Goal: Transaction & Acquisition: Book appointment/travel/reservation

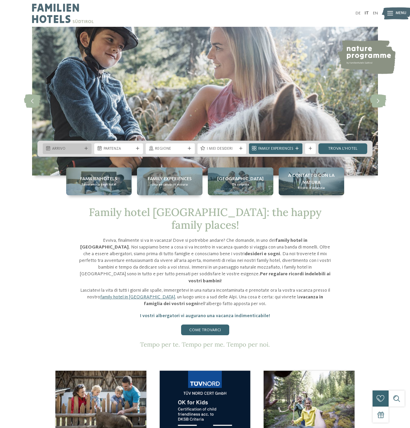
click at [71, 150] on span "Arrivo" at bounding box center [67, 148] width 30 height 5
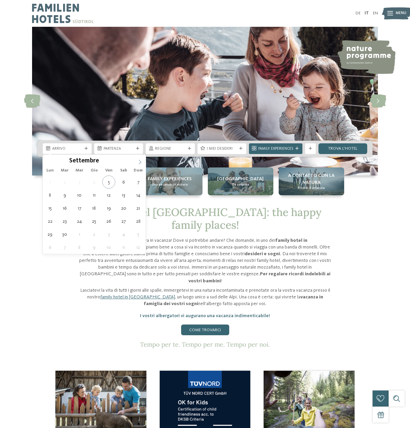
click at [140, 161] on icon at bounding box center [140, 162] width 2 height 4
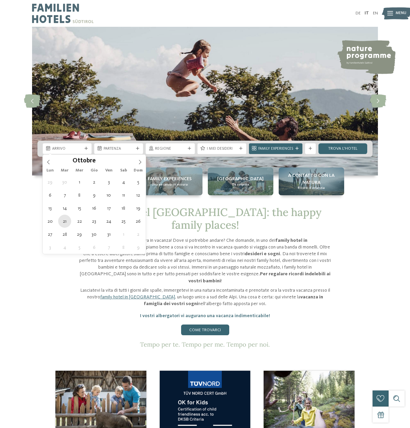
type div "21.10.2025"
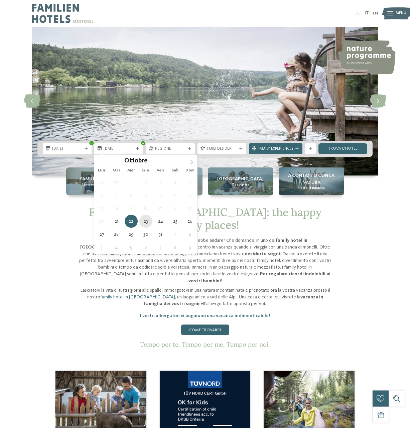
type div "23.10.2025"
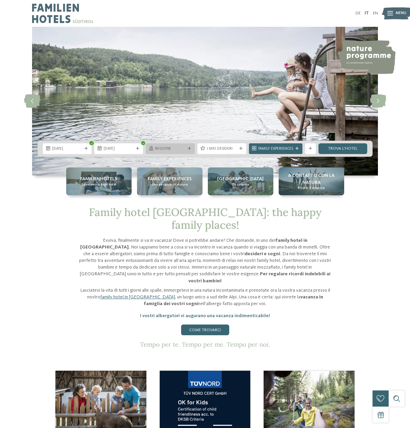
click at [178, 147] on span "Regione" at bounding box center [170, 148] width 30 height 5
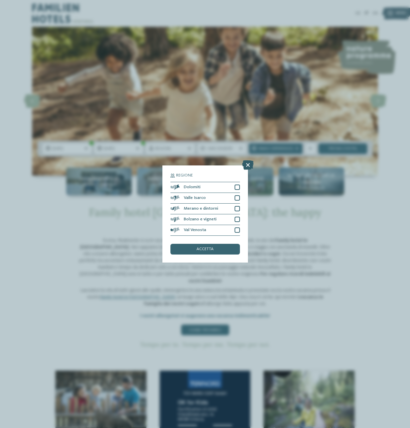
click at [250, 163] on icon at bounding box center [248, 164] width 11 height 9
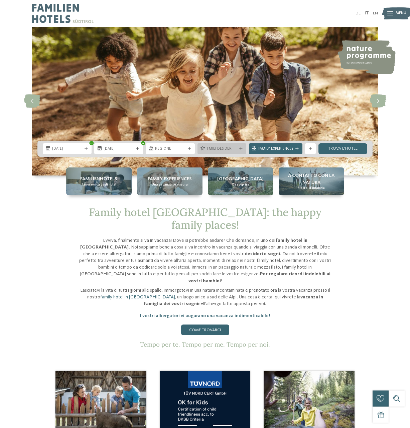
click at [234, 149] on span "I miei desideri" at bounding box center [222, 148] width 30 height 5
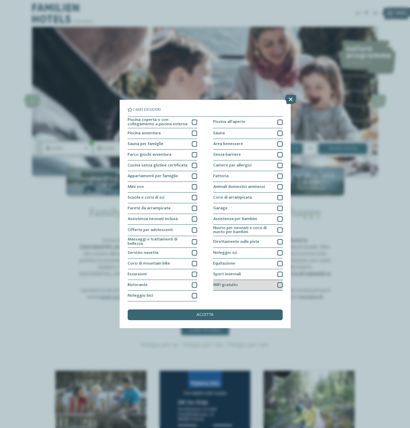
click at [250, 285] on div "WiFi gratuito" at bounding box center [248, 285] width 70 height 11
click at [291, 100] on icon at bounding box center [290, 99] width 11 height 9
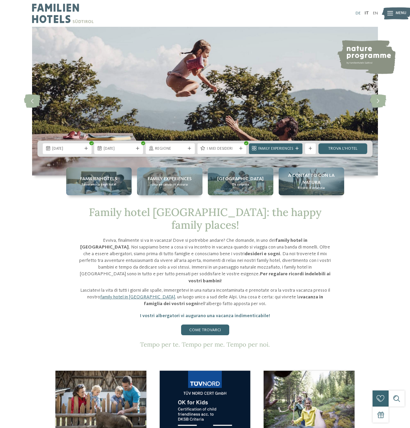
click at [358, 13] on link "DE" at bounding box center [358, 13] width 5 height 4
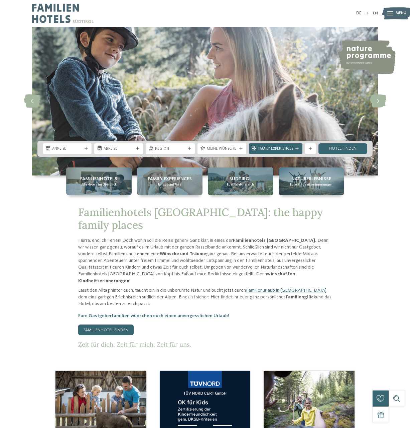
click at [83, 155] on div "Anreise Abreise" at bounding box center [205, 149] width 336 height 16
click at [82, 152] on div "Anreise" at bounding box center [67, 148] width 49 height 11
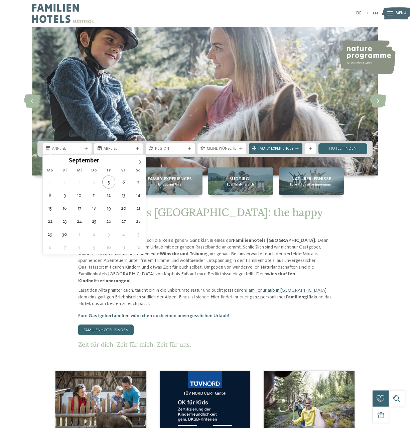
click at [140, 160] on span at bounding box center [139, 160] width 11 height 11
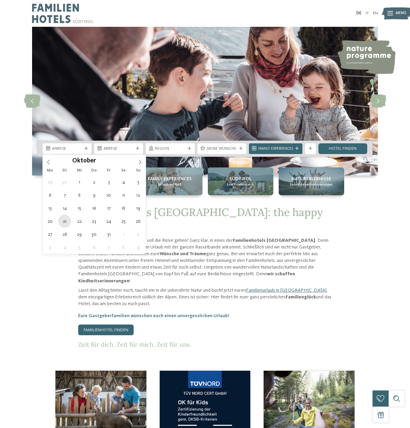
type div "21.10.2025"
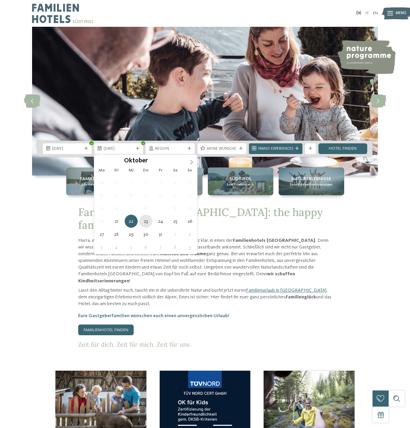
type div "23.10.2025"
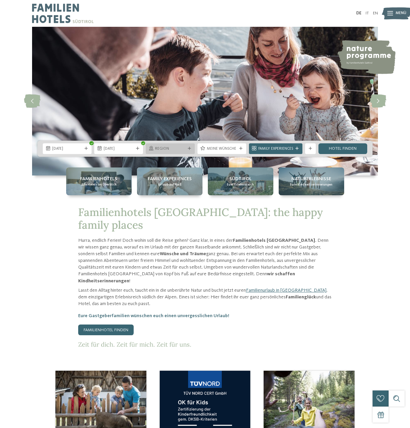
click at [177, 147] on span "Region" at bounding box center [170, 148] width 30 height 5
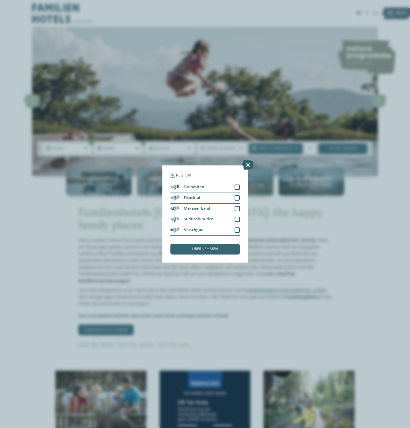
click at [248, 165] on icon at bounding box center [248, 164] width 11 height 9
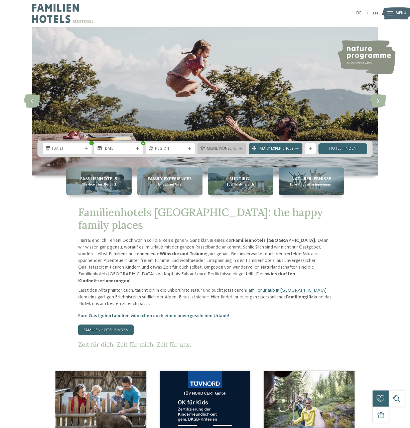
click at [209, 148] on span "Meine Wünsche" at bounding box center [222, 148] width 30 height 5
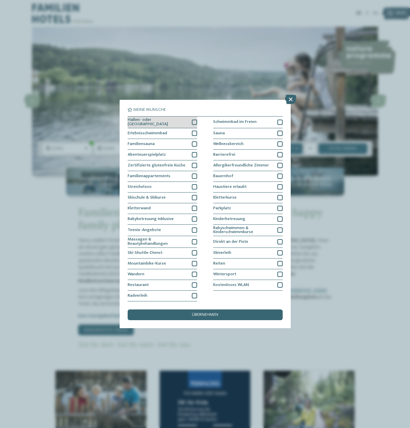
click at [192, 118] on div "Hallen- oder Schleusenbad" at bounding box center [163, 122] width 70 height 12
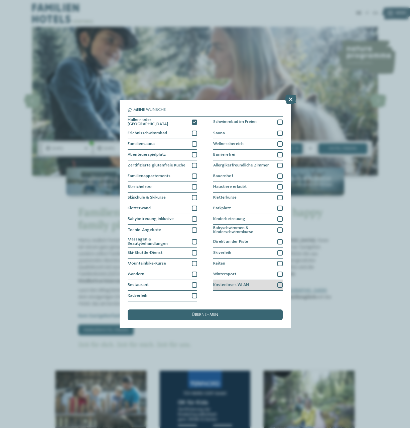
click at [281, 284] on div at bounding box center [280, 284] width 5 height 5
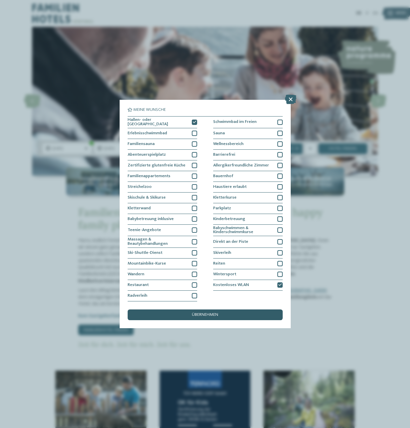
click at [244, 312] on div "übernehmen" at bounding box center [205, 314] width 155 height 11
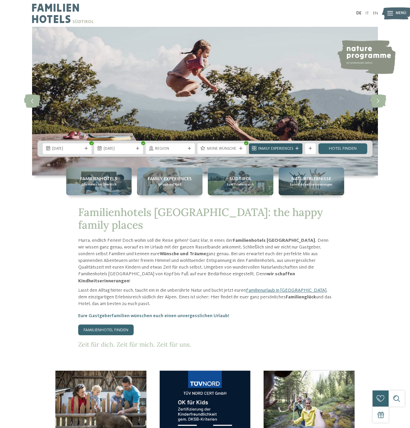
click at [277, 152] on div "Family Experiences" at bounding box center [276, 148] width 54 height 11
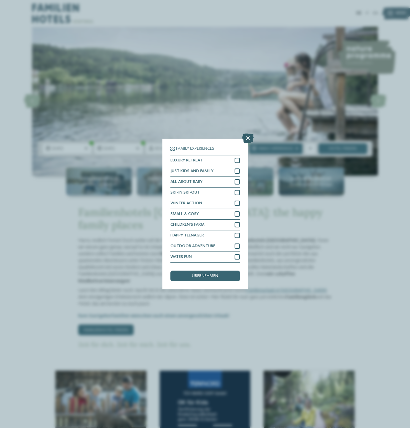
click at [246, 140] on icon at bounding box center [248, 137] width 11 height 9
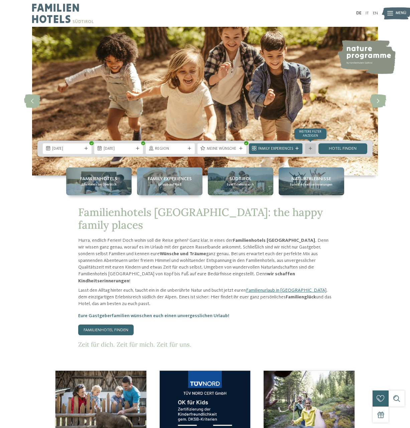
click at [310, 152] on div "Weitere Filter anzeigen" at bounding box center [310, 148] width 11 height 11
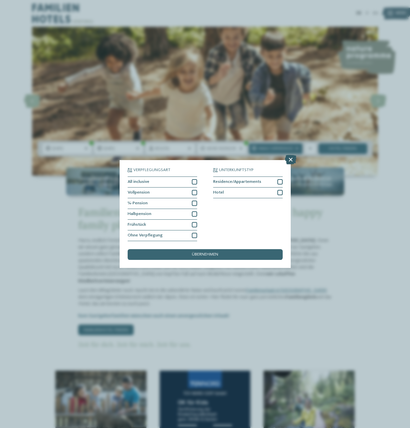
click at [286, 159] on icon at bounding box center [290, 159] width 11 height 9
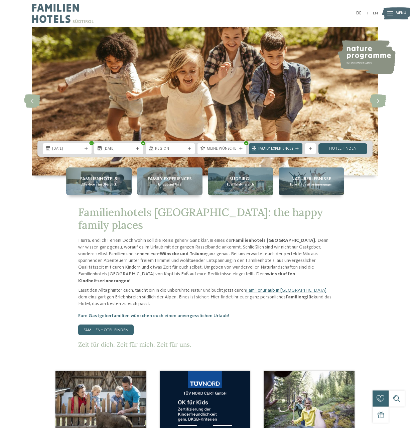
click at [338, 147] on link "Hotel finden" at bounding box center [343, 148] width 49 height 11
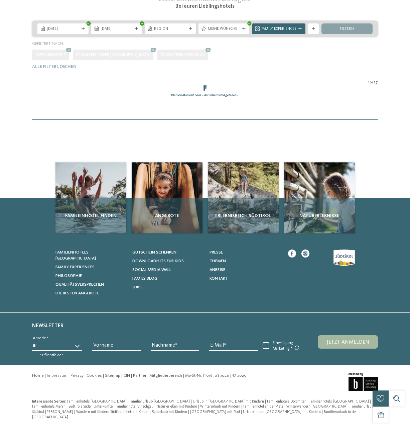
scroll to position [165, 0]
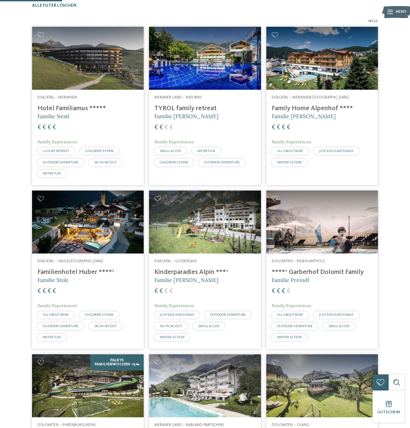
click at [94, 62] on img at bounding box center [88, 58] width 112 height 63
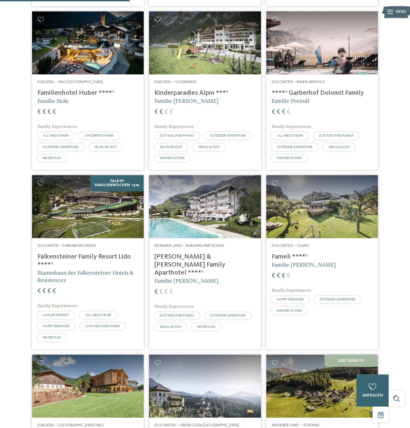
scroll to position [370, 0]
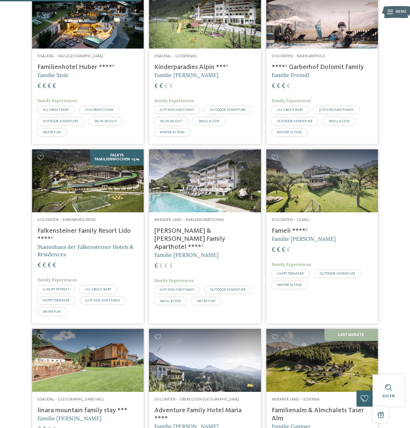
click at [116, 193] on img at bounding box center [88, 180] width 112 height 63
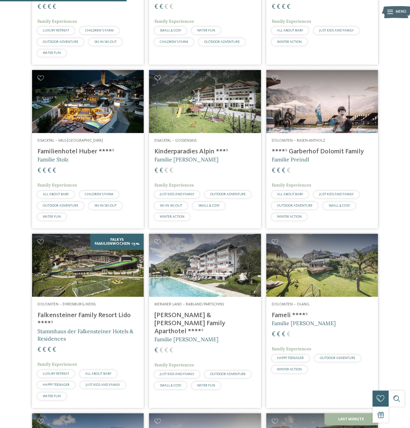
scroll to position [336, 0]
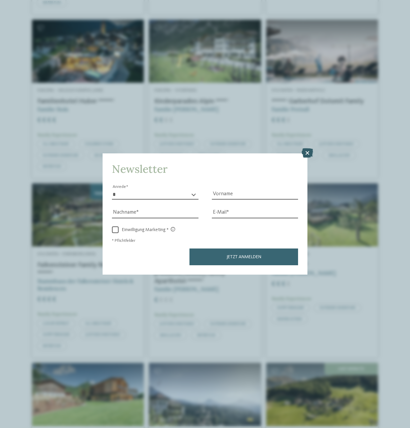
click at [308, 153] on icon at bounding box center [307, 152] width 11 height 9
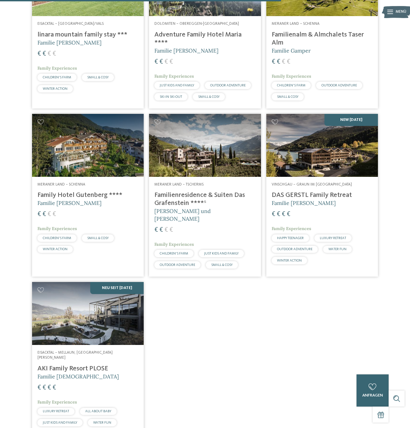
scroll to position [779, 0]
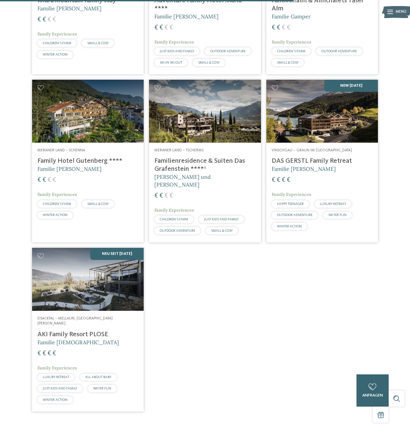
click at [100, 295] on img at bounding box center [88, 279] width 112 height 63
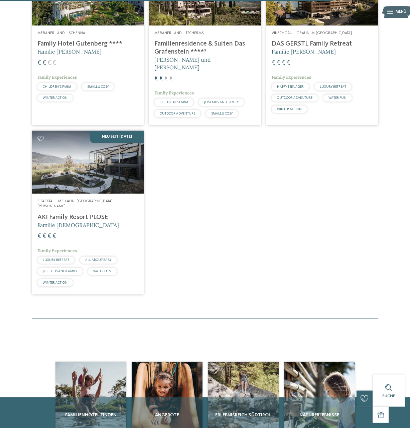
scroll to position [882, 0]
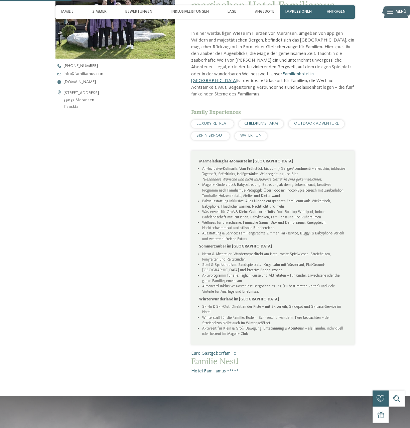
scroll to position [171, 0]
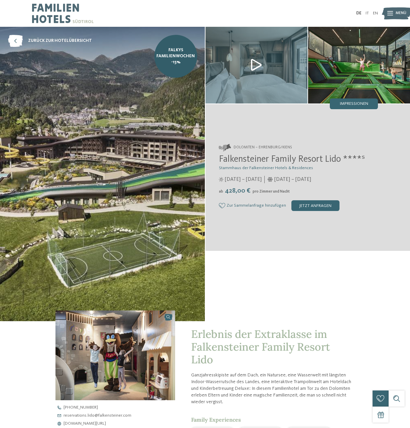
click at [172, 175] on img at bounding box center [102, 174] width 205 height 294
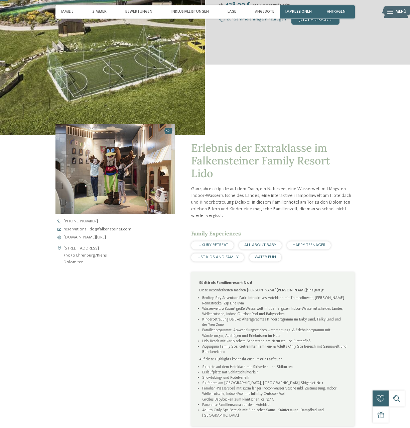
scroll to position [205, 0]
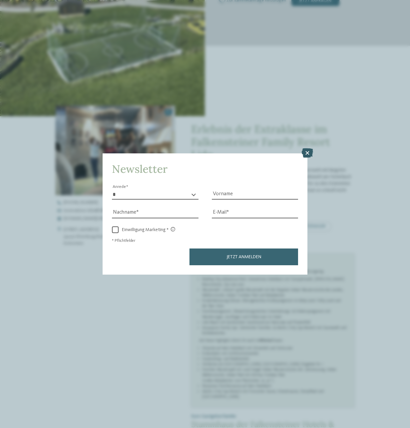
click at [312, 152] on icon at bounding box center [307, 152] width 11 height 9
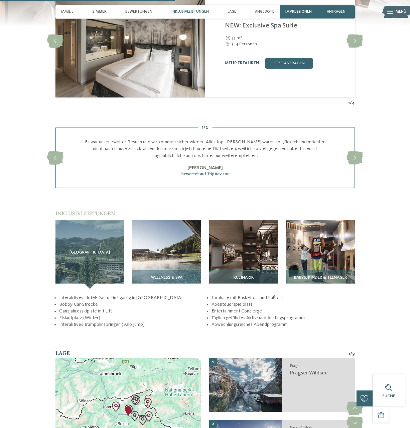
scroll to position [785, 0]
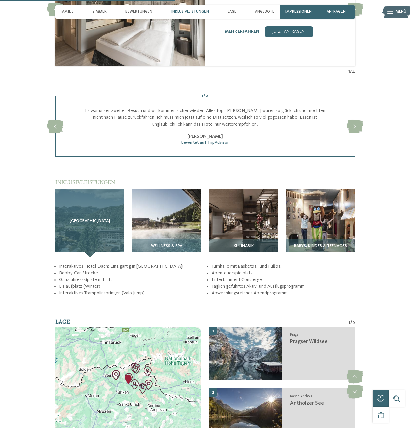
click at [86, 218] on div "[GEOGRAPHIC_DATA]" at bounding box center [90, 222] width 69 height 69
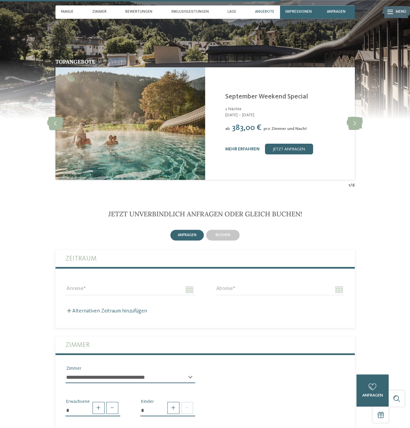
scroll to position [1126, 0]
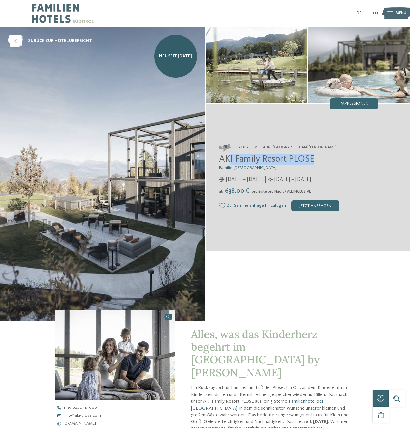
drag, startPoint x: 323, startPoint y: 162, endPoint x: 229, endPoint y: 163, distance: 94.4
click at [229, 163] on h2 "AKI Family Resort PLOSE" at bounding box center [299, 159] width 160 height 11
drag, startPoint x: 218, startPoint y: 157, endPoint x: 321, endPoint y: 158, distance: 103.0
click at [321, 158] on div "Eisacktal – Mellaun, [GEOGRAPHIC_DATA][PERSON_NAME] [GEOGRAPHIC_DATA] Familie […" at bounding box center [308, 177] width 205 height 94
copy span "AKI Family Resort PLOSE"
